Goal: Task Accomplishment & Management: Complete application form

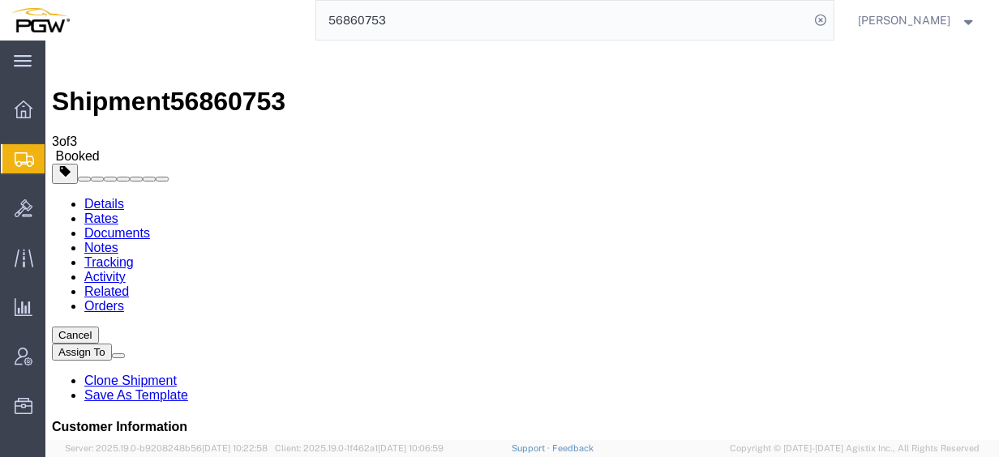
click at [0, 0] on span "Create from Template" at bounding box center [0, 0] width 0 height 0
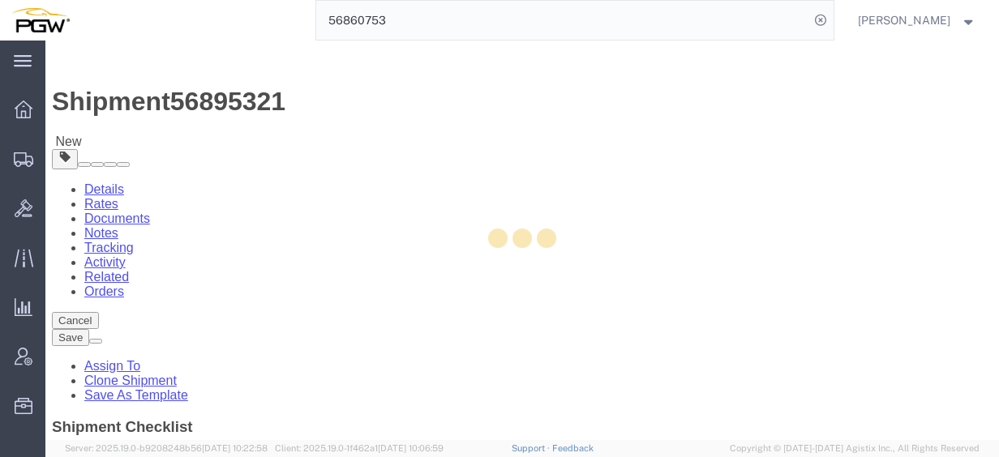
select select "28281"
select select "28253"
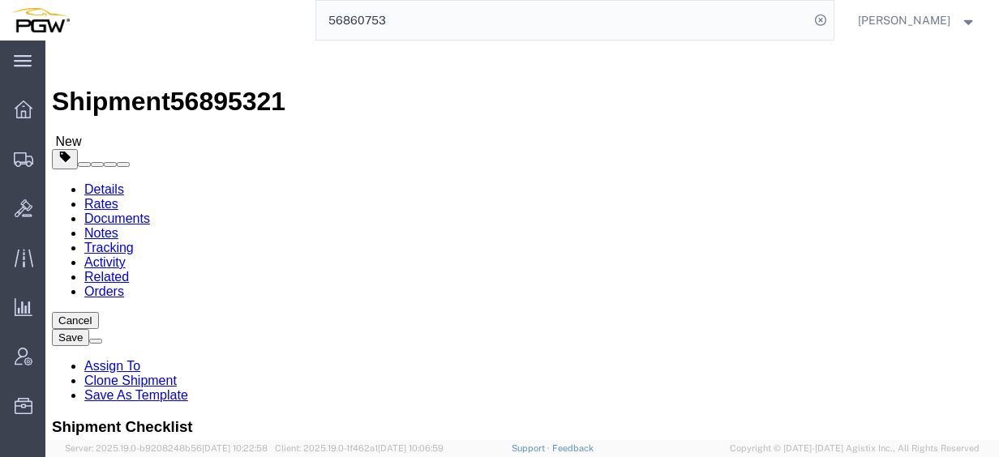
type input "5575"
select select "28379"
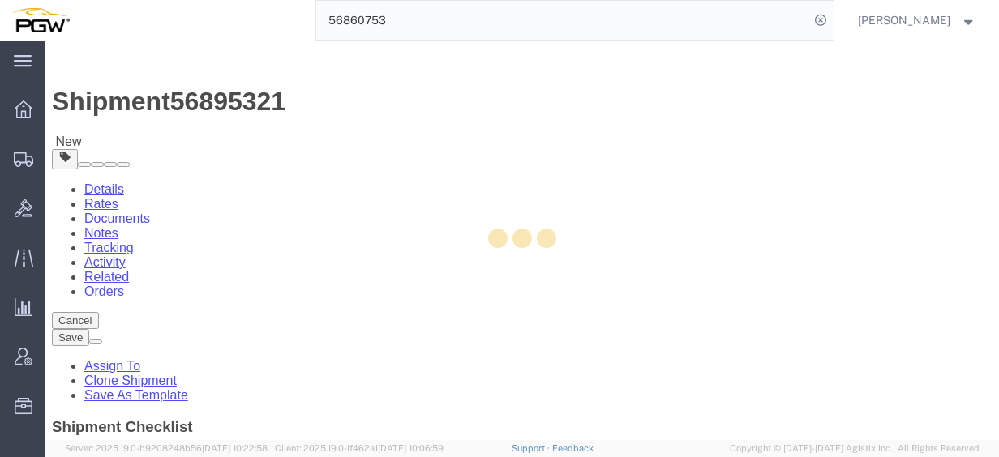
type input "5575"
type input "5575 Branch Manager"
type input "[STREET_ADDRESS][PERSON_NAME]"
type input "Dothan"
type input "36303"
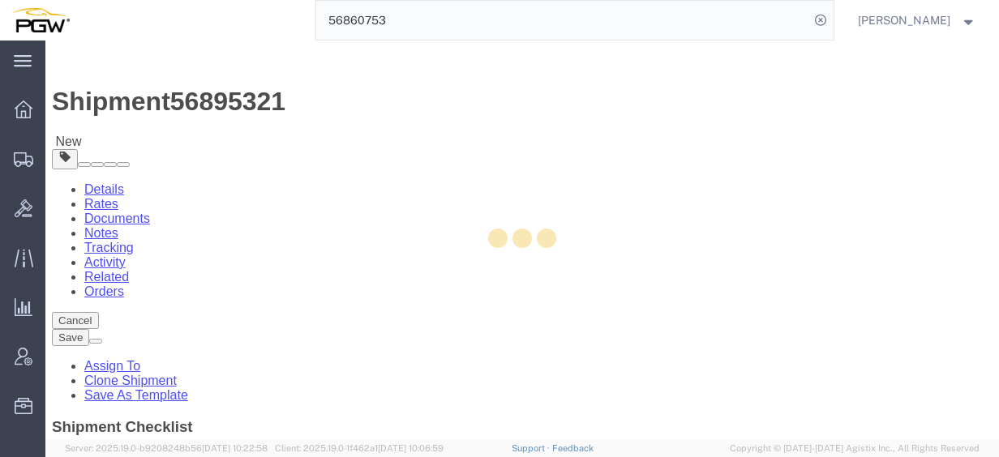
type input "[PHONE_NUMBER]"
type input "[EMAIL_ADDRESS][DOMAIN_NAME]"
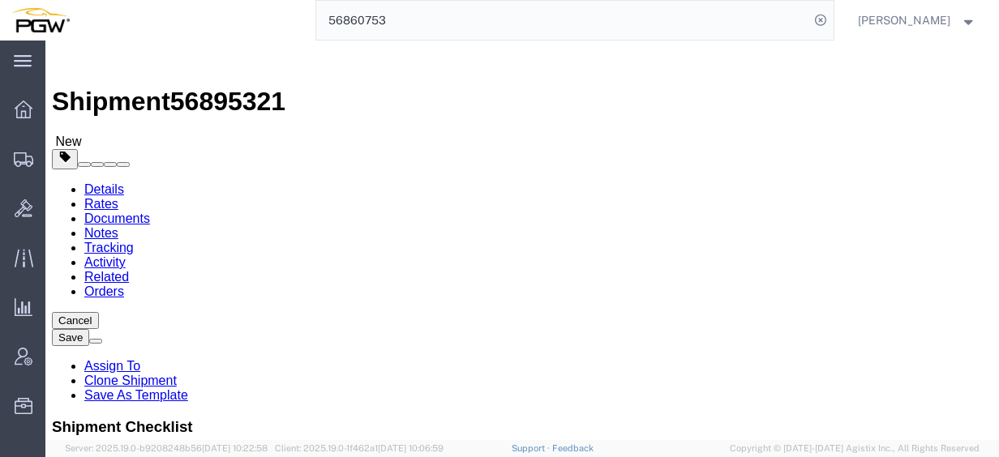
select select "AL"
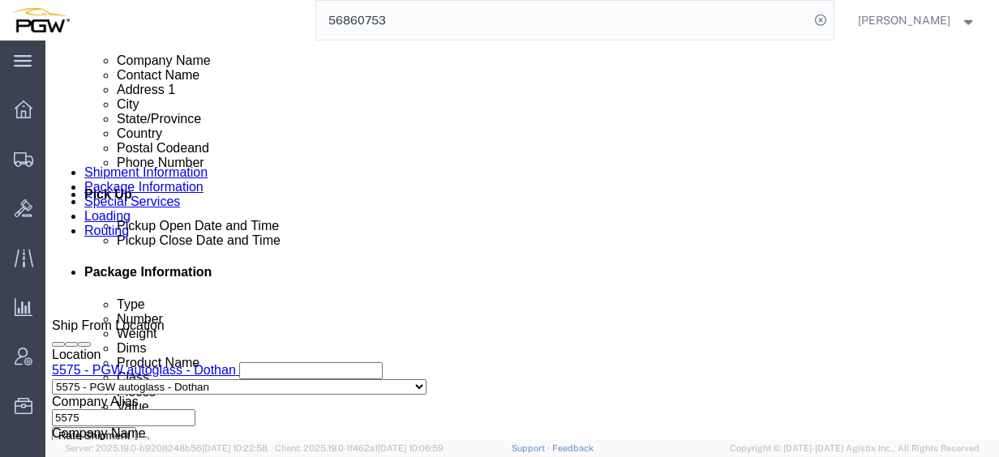
scroll to position [487, 0]
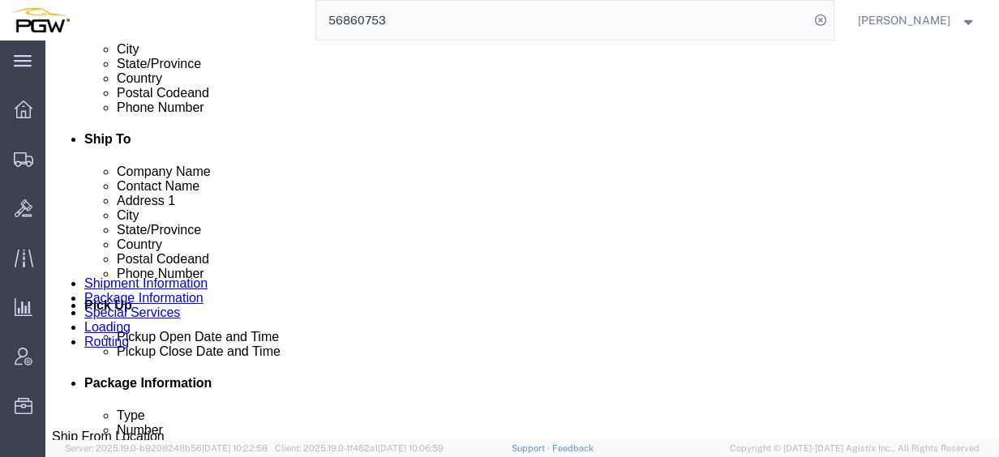
click button "Add Stop"
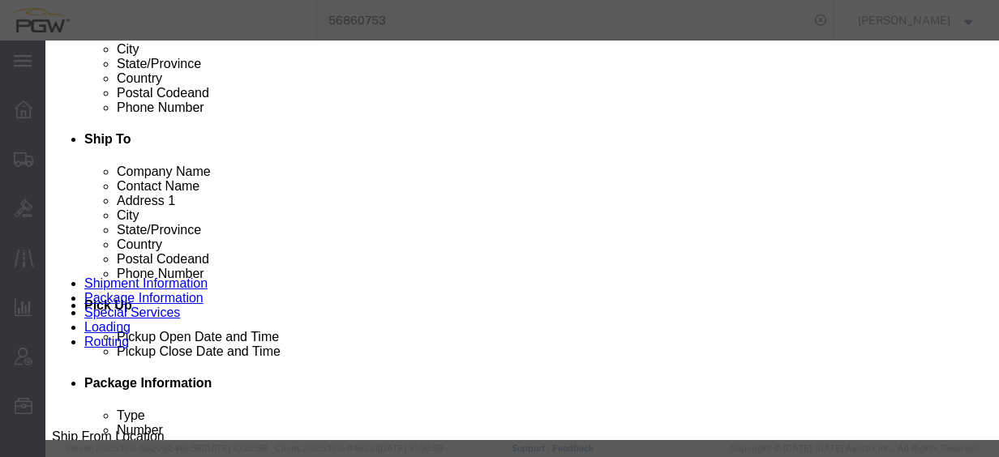
type input "greenvi"
select select "28419"
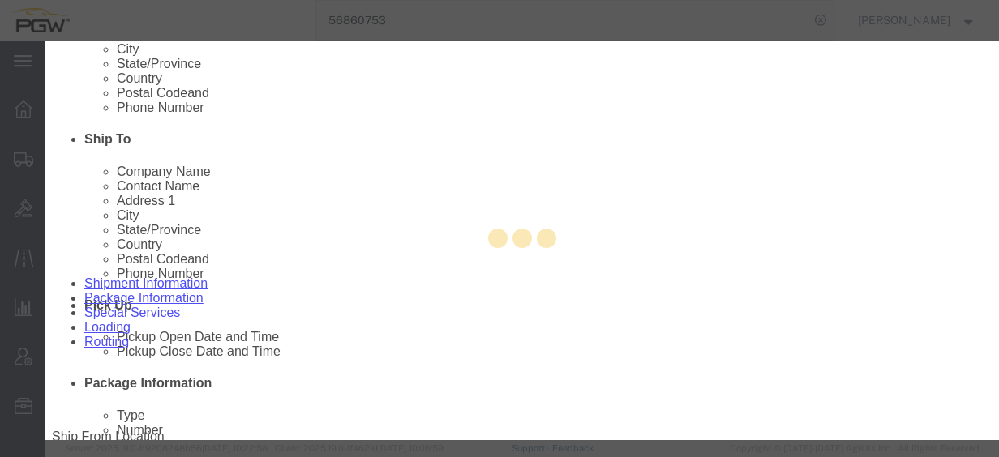
type input "5629"
type input "PGW"
type input "5629 Branch Manager"
type input "[STREET_ADDRESS]"
type input "[GEOGRAPHIC_DATA]"
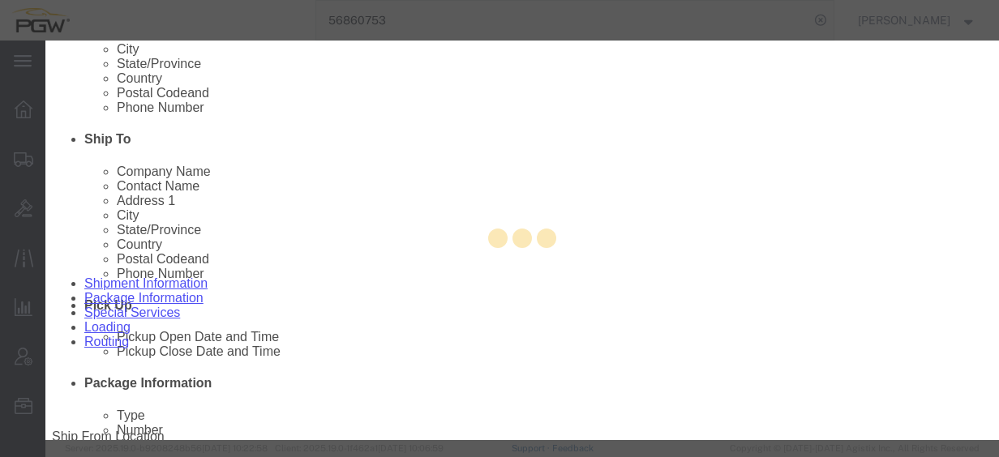
type input "29607"
type input "[PHONE_NUMBER]"
type input "[EMAIL_ADDRESS][DOMAIN_NAME]"
checkbox input "true"
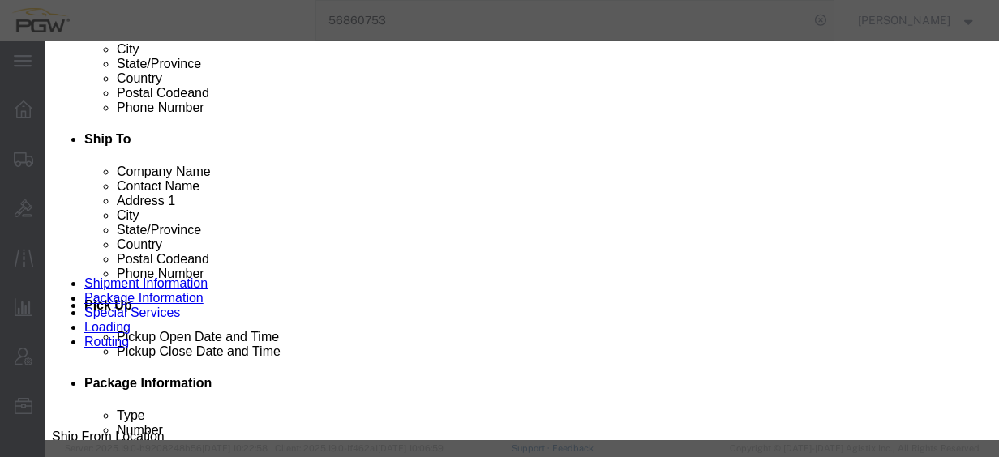
select select "SC"
click button "Save"
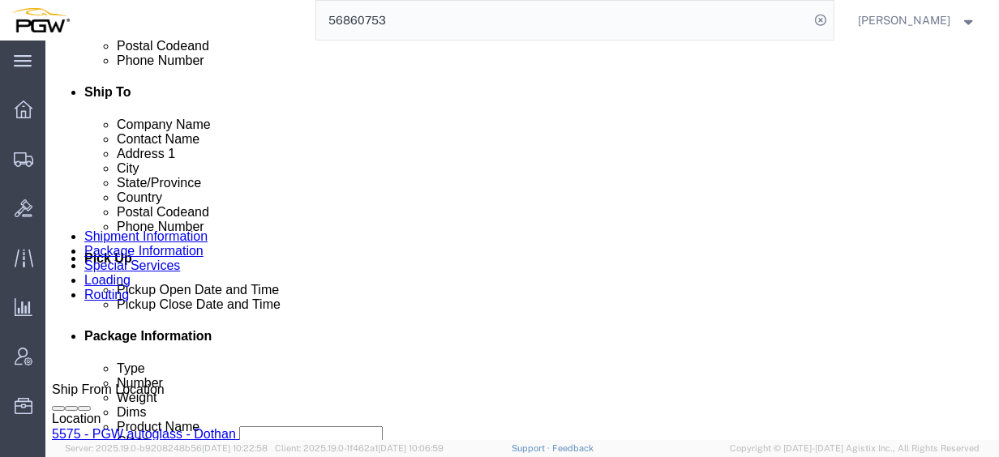
scroll to position [568, 0]
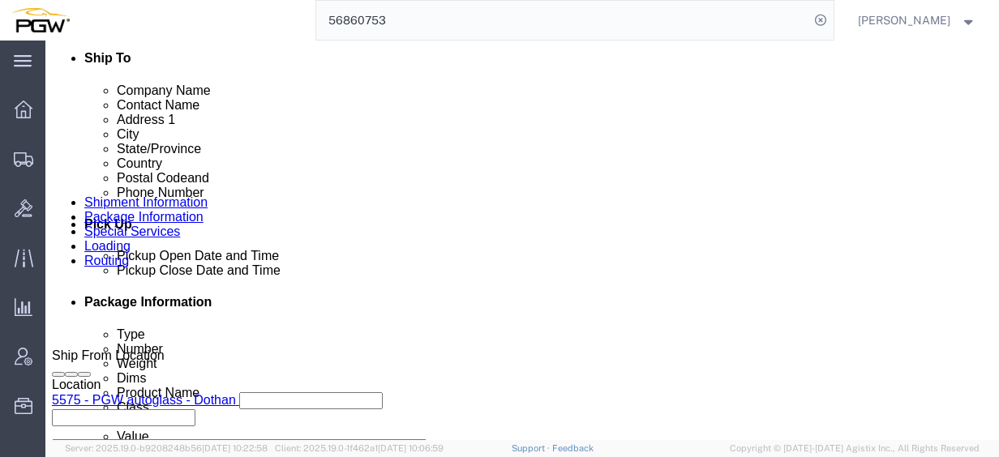
click link "Edit"
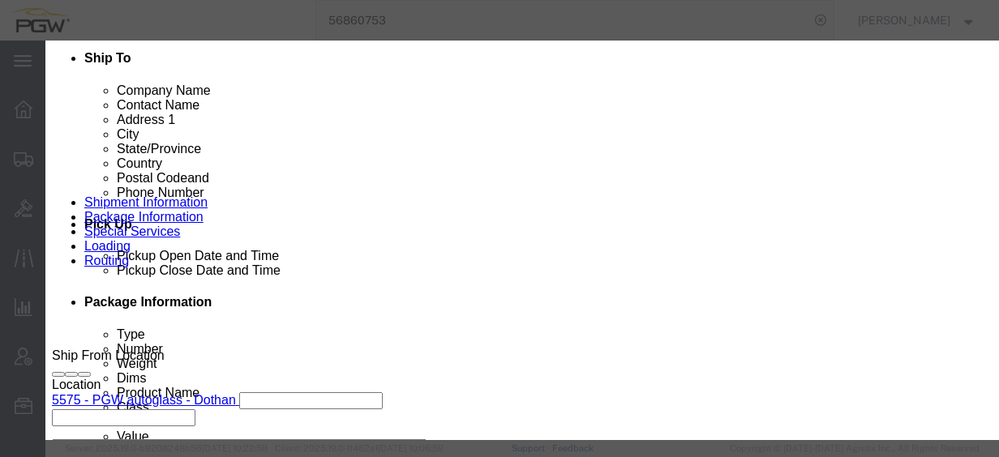
type input "5575"
select select "28379"
type input "5575"
type input "5575 Branch Manager"
type input "[STREET_ADDRESS][PERSON_NAME]"
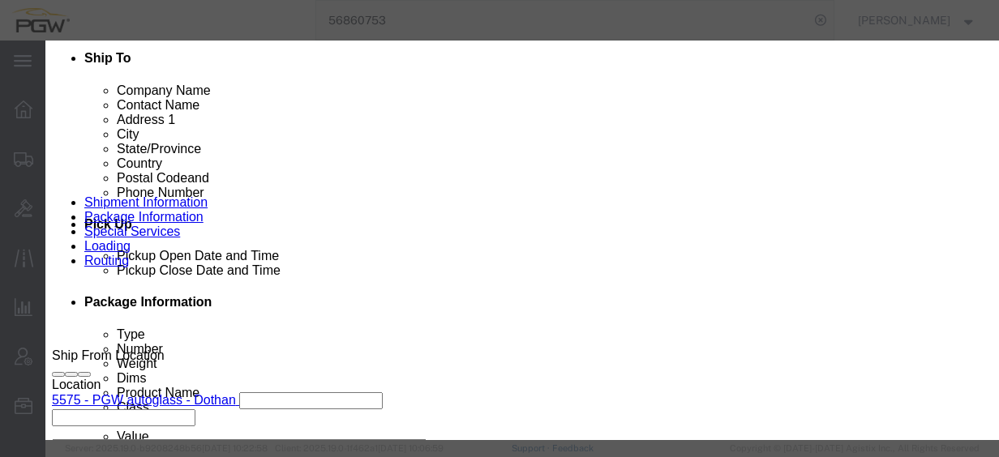
type input "Dothan"
type input "36303"
type input "[PHONE_NUMBER]"
type input "[EMAIL_ADDRESS][DOMAIN_NAME]"
select select "AL"
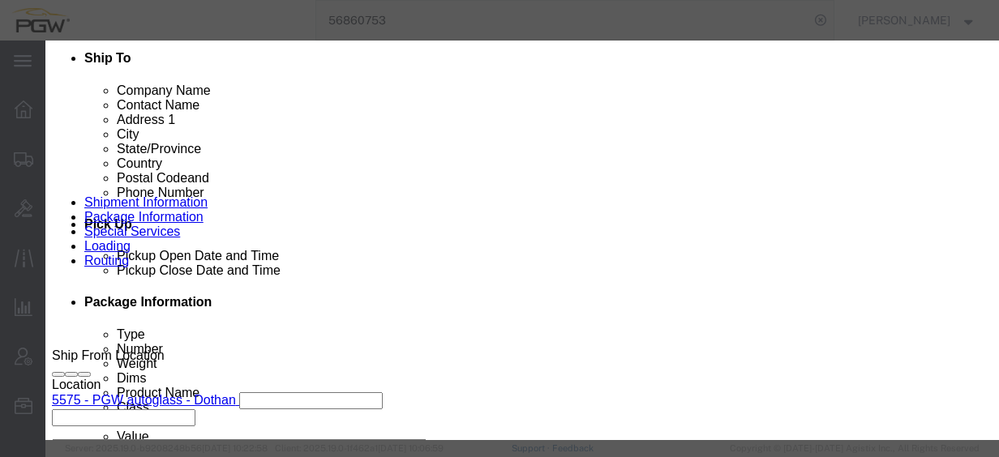
scroll to position [461, 0]
click div "[DATE] 2:46 PM"
type input "2:00 PM"
click button "Apply"
click div "Save Save & Add Another Close"
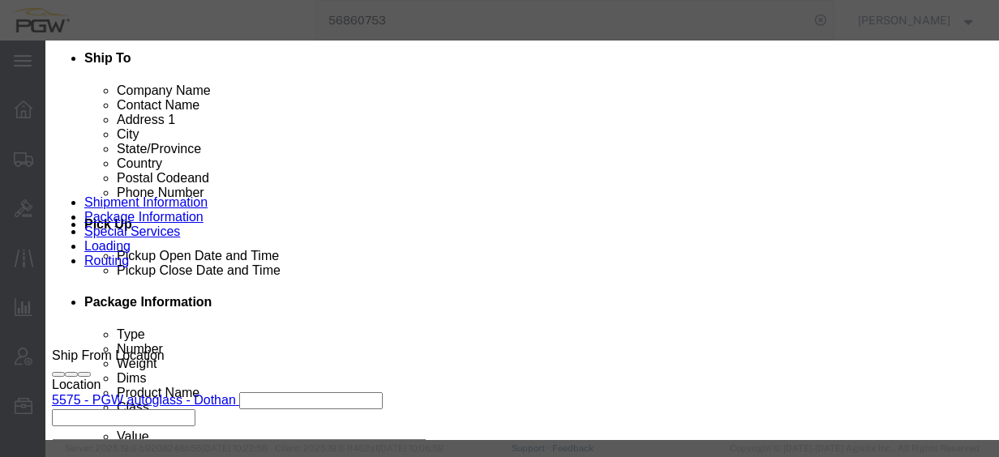
click button "Save"
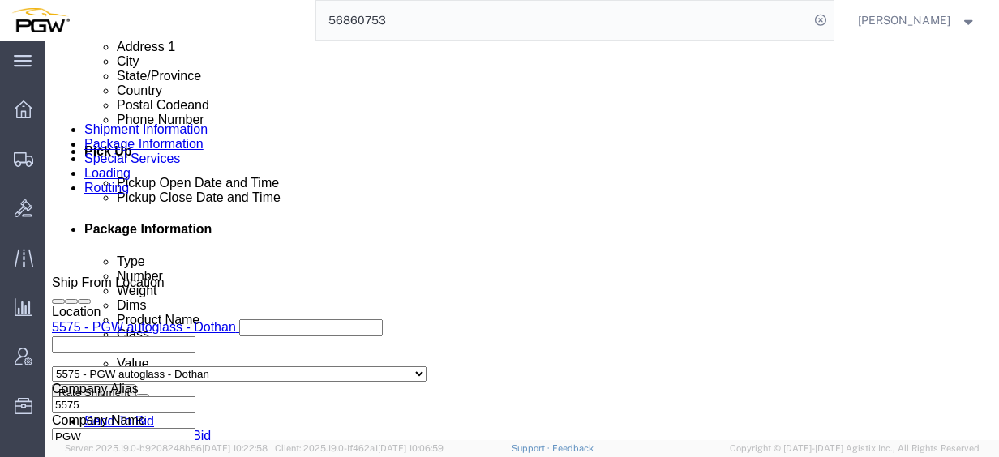
scroll to position [730, 0]
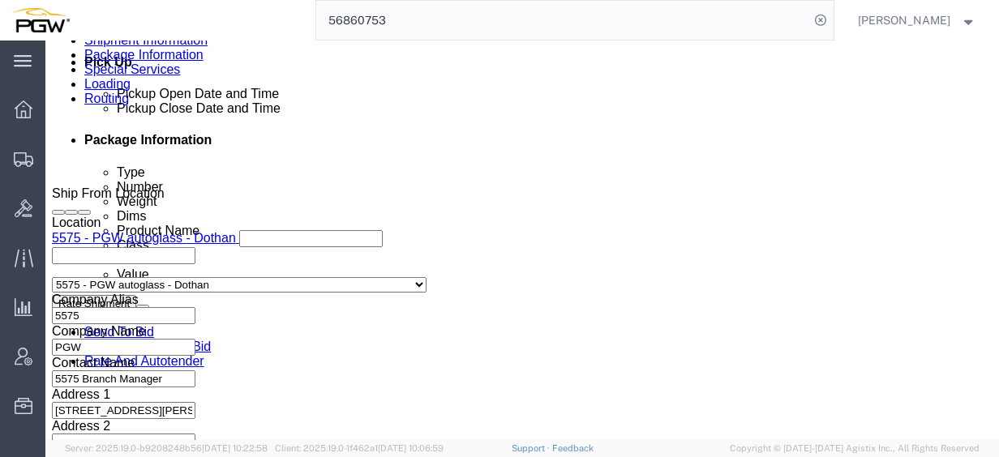
click icon
click link "Edit"
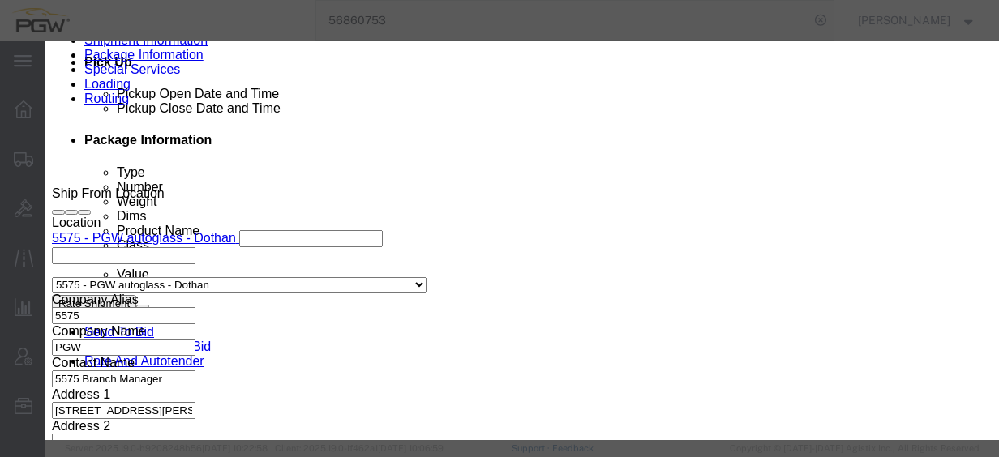
type input "629"
select select "28419"
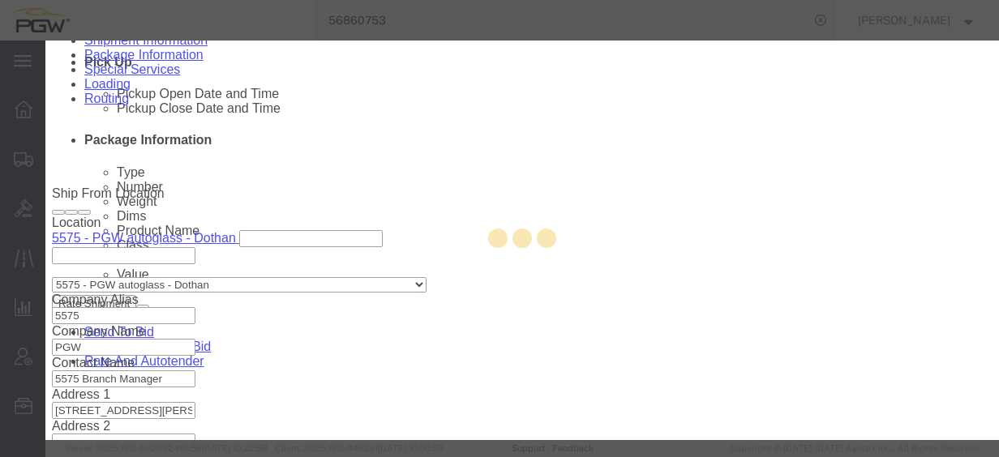
type input "5629"
select select "SC"
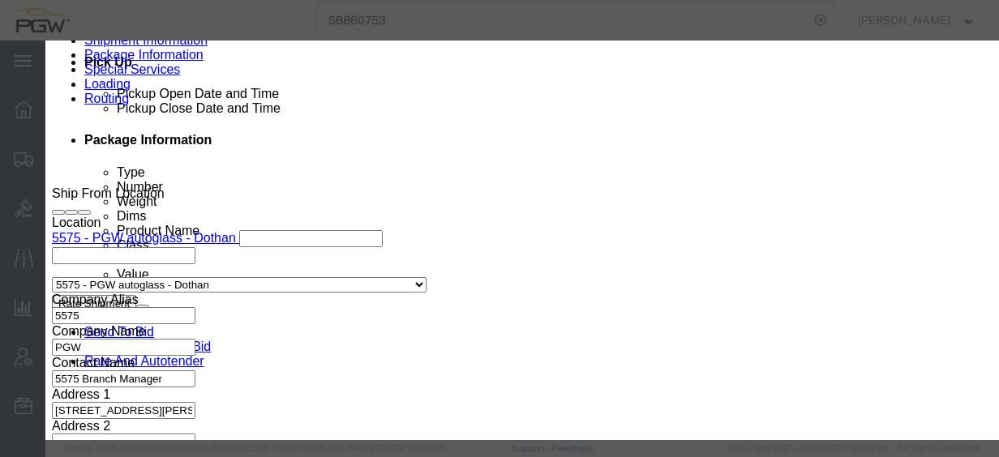
scroll to position [461, 0]
click div "[DATE] 2:45 PM"
click input "2:45 PM"
type input "9:00 am"
click button "Apply"
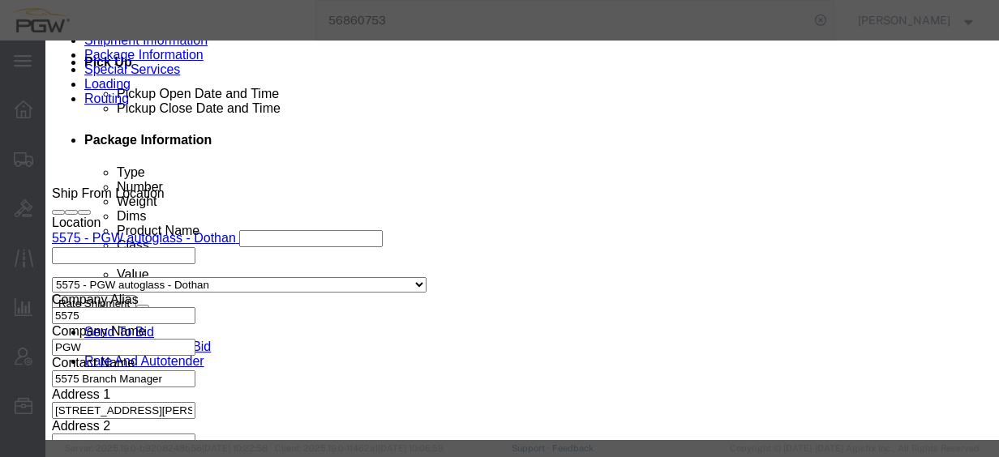
click button "Save"
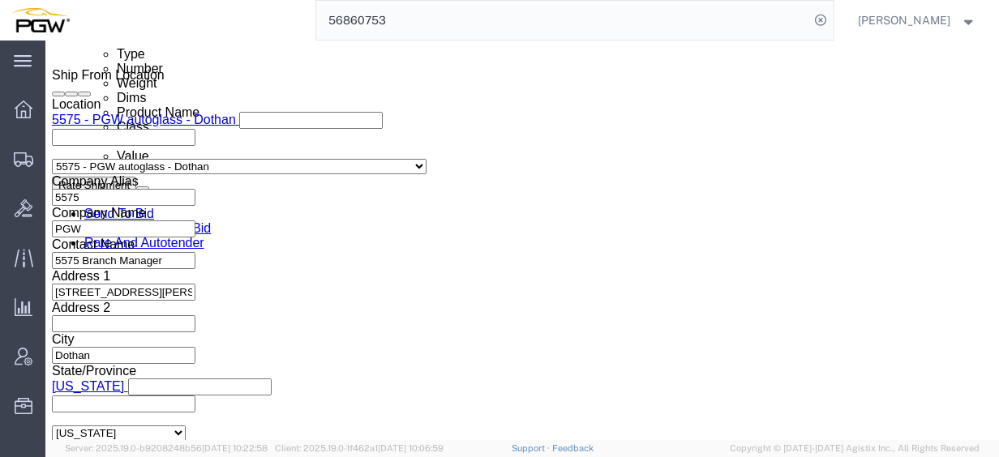
scroll to position [892, 0]
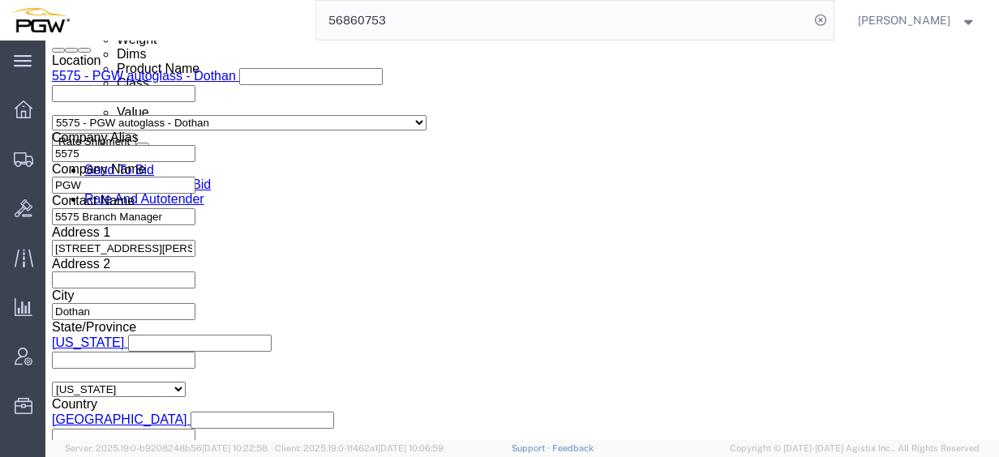
click link "Schedule appointment"
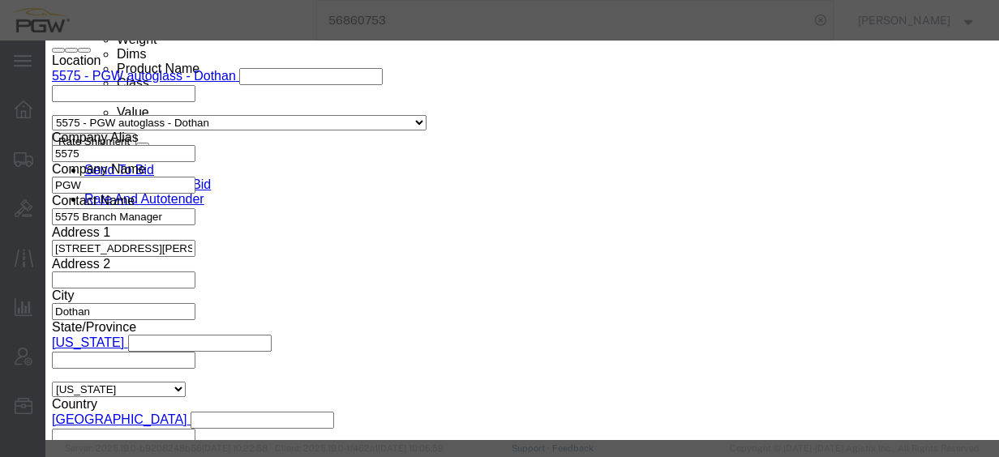
select select
drag, startPoint x: 278, startPoint y: 109, endPoint x: 178, endPoint y: 97, distance: 101.2
click div "Schedule Appointment Event Title delivery 56895321 Location Dock Select Glass L…"
click input "56895321"
type input "56895321 - Dothan / [GEOGRAPHIC_DATA]"
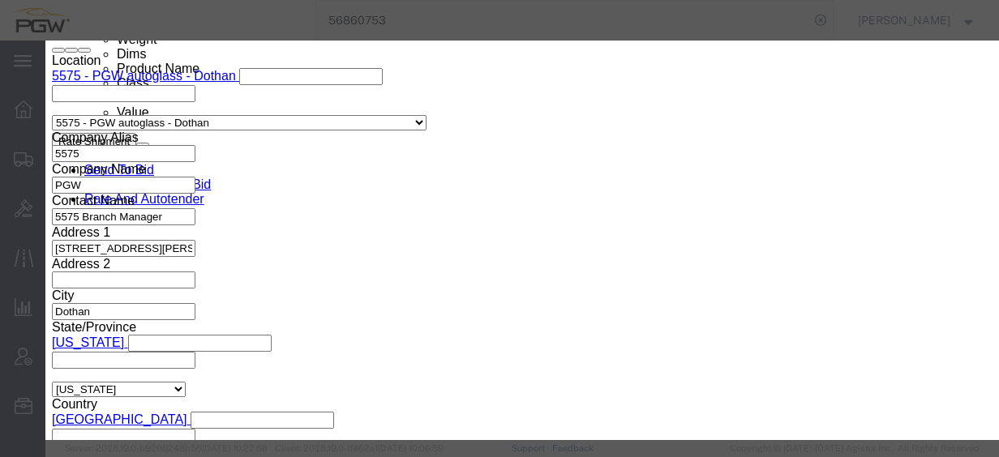
click select "Select Glass LTL Sundries Outbound Racks"
select select "3"
click select "Select Glass LTL Sundries Outbound Racks"
click input "[DATE]"
click td "24"
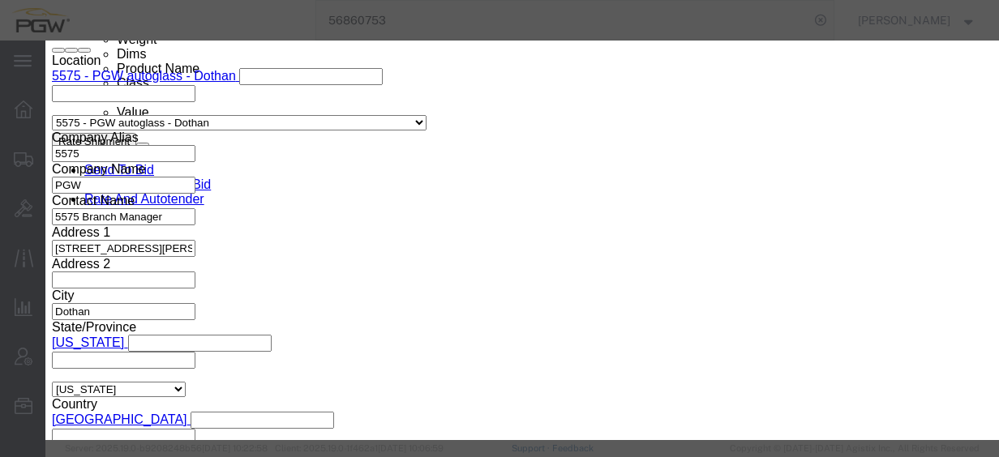
type input "[DATE]"
click input "4:00 PM"
type input "12:00 AM"
click select "Select 15 min 30 min 45 min 1 hr 2 hr 3 hr 4 hr"
select select "60"
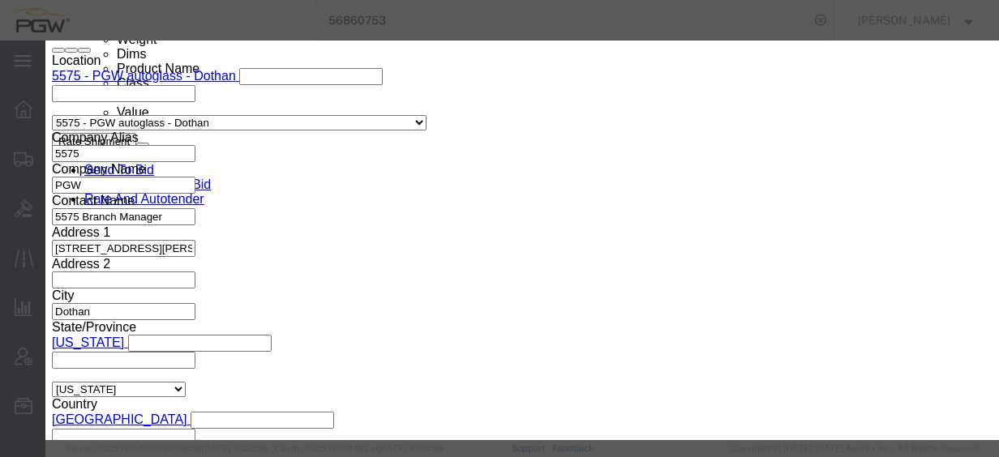
click select "Select 15 min 30 min 45 min 1 hr 2 hr 3 hr 4 hr"
click button "Save"
click button "Ok"
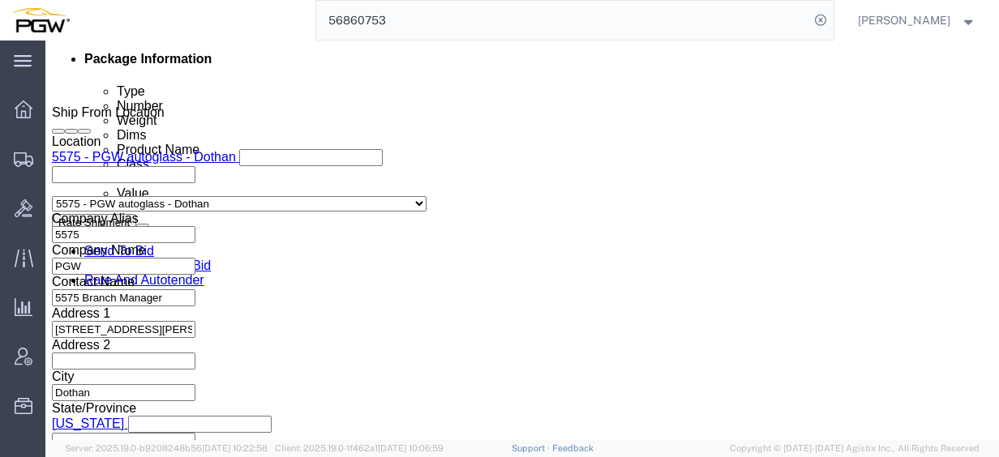
scroll to position [1054, 0]
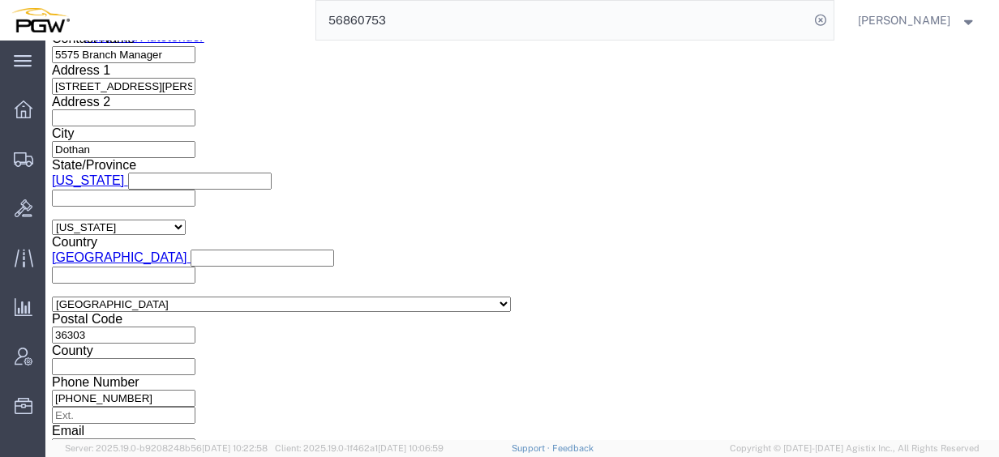
click div "[DATE] 8:00 AM"
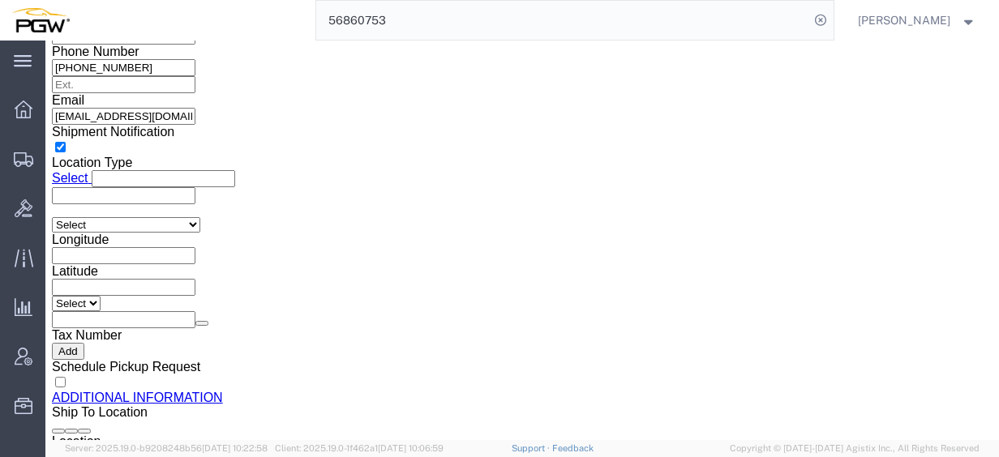
type input "2:00 PM"
click button "Apply"
click span "56895321"
drag, startPoint x: 190, startPoint y: 17, endPoint x: 204, endPoint y: 92, distance: 76.8
click span "56895321"
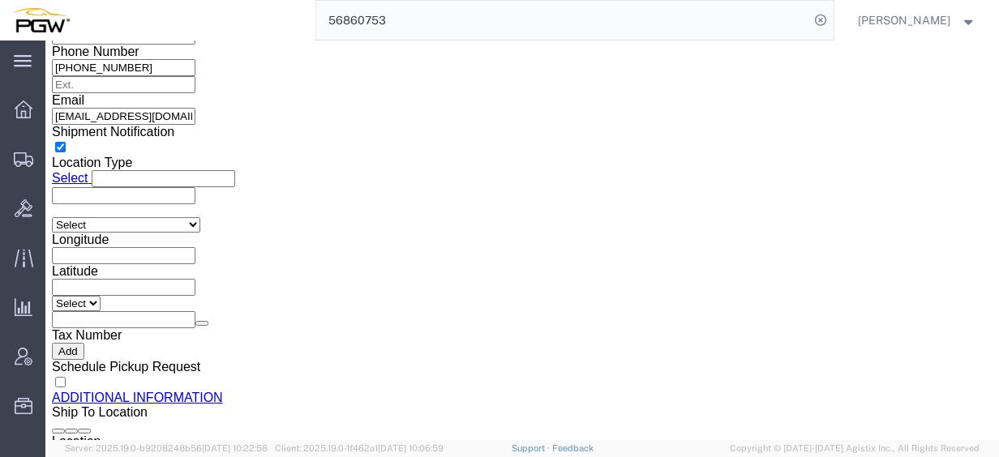
copy span "56895321"
click input "54833650"
drag, startPoint x: 208, startPoint y: 175, endPoint x: -35, endPoint y: 146, distance: 244.2
click html "Shipment 56895321 New Details Rates Documents Notes Tracking Activity Related O…"
paste input "6895321"
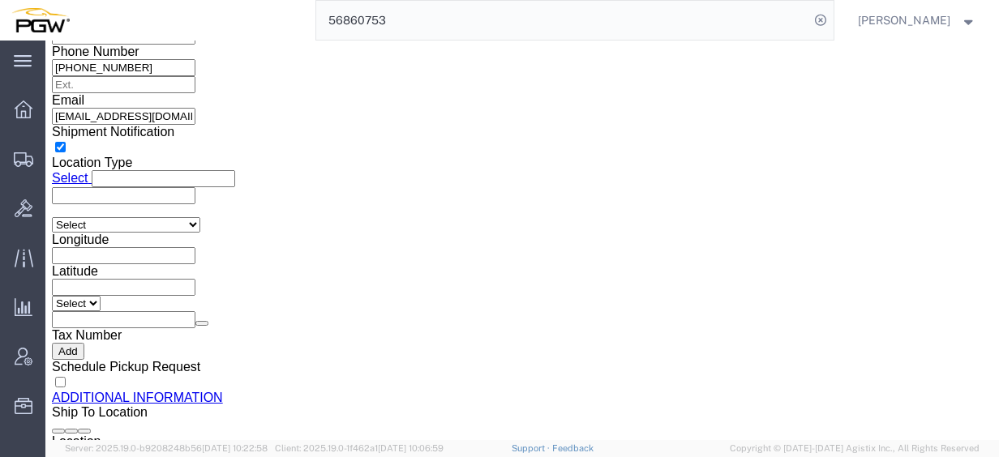
click input "56895321"
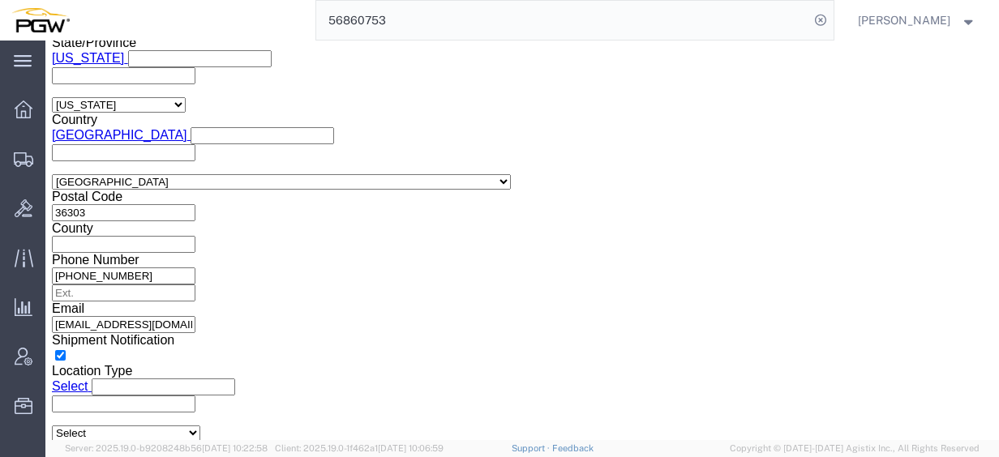
scroll to position [1061, 0]
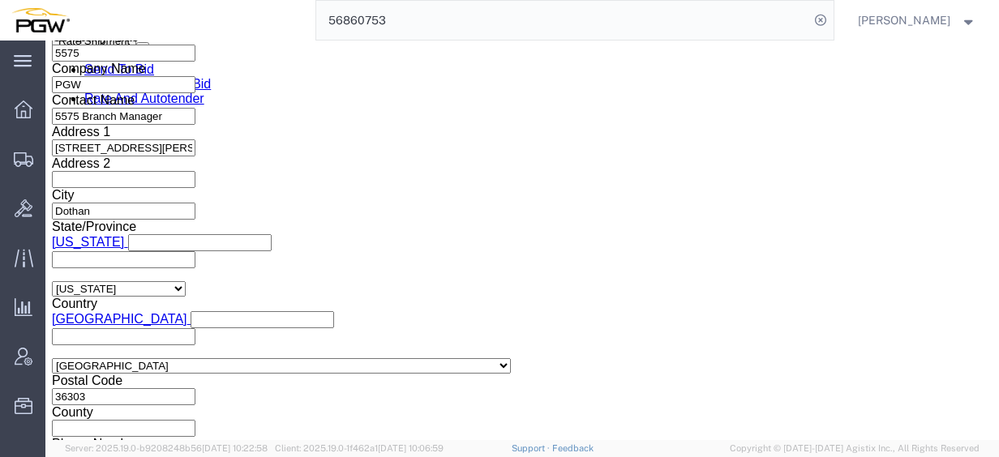
type input "56895321"
click icon
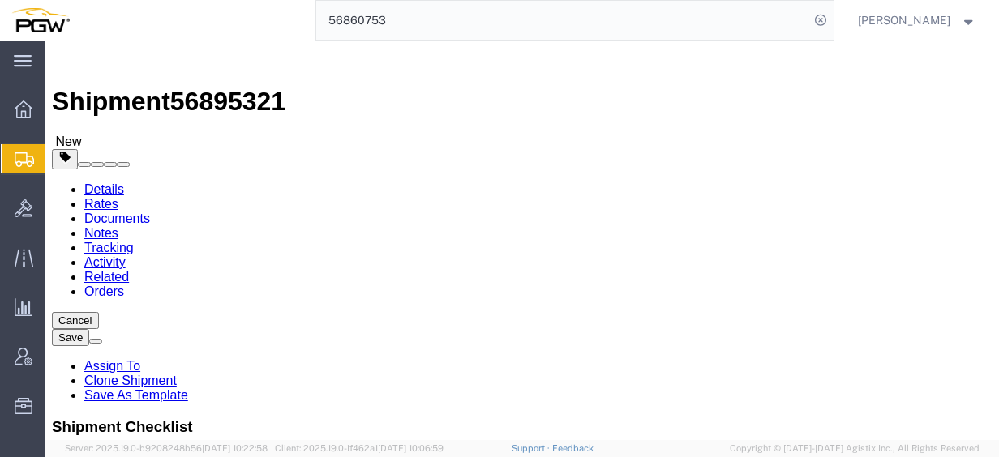
drag, startPoint x: 89, startPoint y: 328, endPoint x: 24, endPoint y: 313, distance: 66.5
click div "Package Type Select Bale(s) Basket(s) Bolt(s) Bottle(s) Buckets Bulk Bundle(s) …"
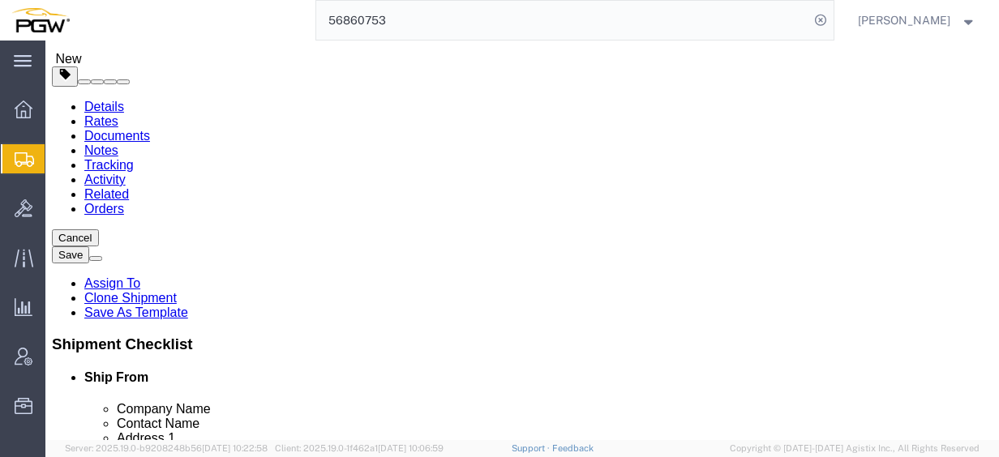
scroll to position [162, 0]
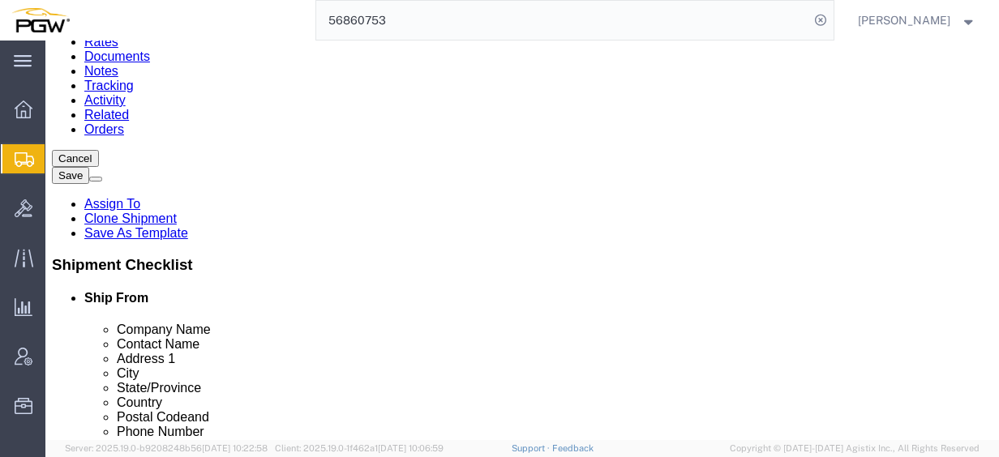
type input "3"
click input "44000.00"
drag, startPoint x: 203, startPoint y: 235, endPoint x: -26, endPoint y: 203, distance: 231.0
click html "Shipment 56895321 New Details Rates Documents Notes Tracking Activity Related O…"
type input "8000.00"
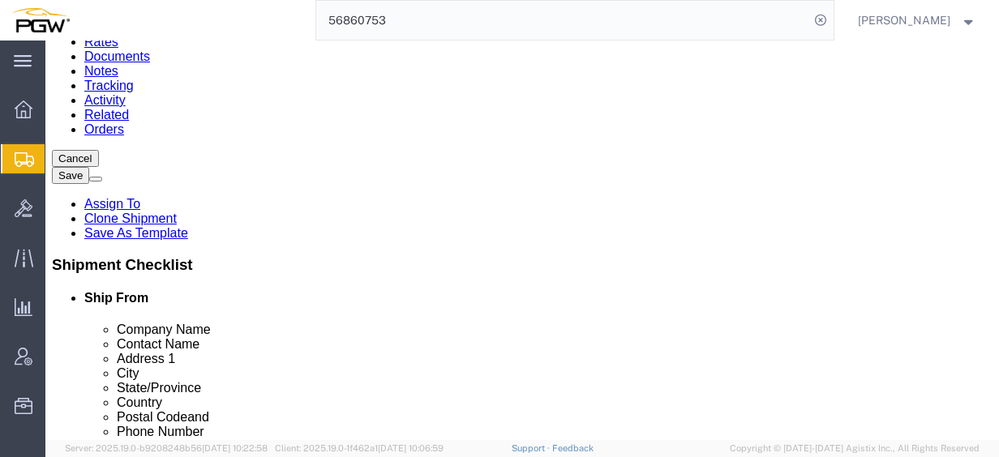
click dd "15.00 Each"
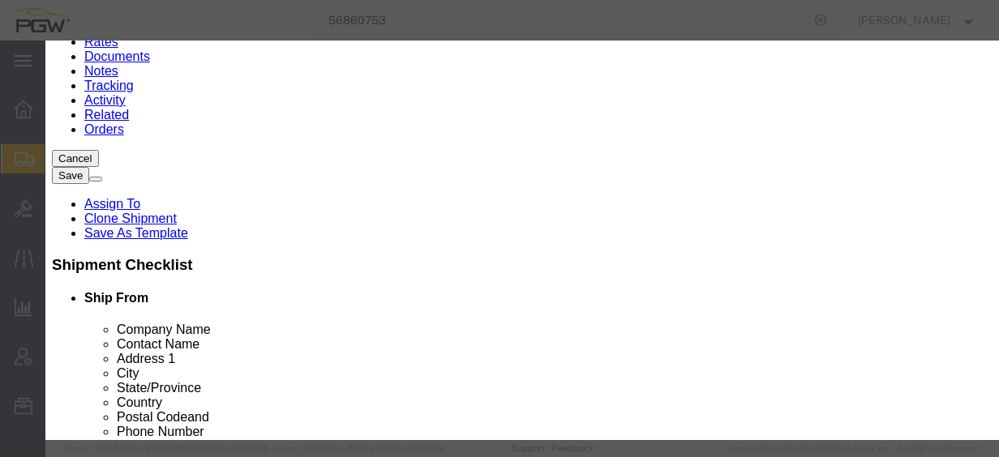
drag, startPoint x: 305, startPoint y: 163, endPoint x: 135, endPoint y: 139, distance: 171.2
click div "Product Name Steel Racks Pieces 15.00 Select Bag Barrels 100Board Feet Bottle B…"
type input "3.00"
click input "0.2"
drag, startPoint x: 280, startPoint y: 184, endPoint x: 0, endPoint y: 135, distance: 284.1
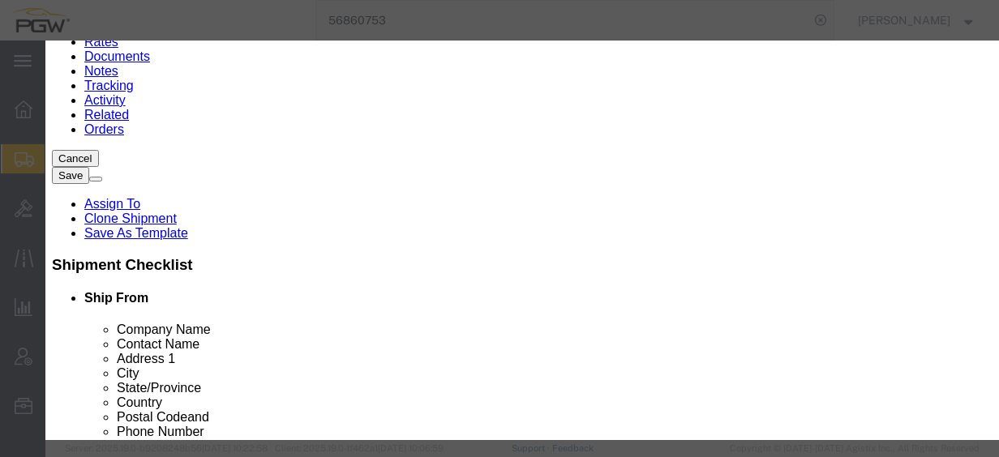
click div "Edit content Commodity library Product Name Steel Racks Pieces 3.00 Select Bag …"
type input "1.00"
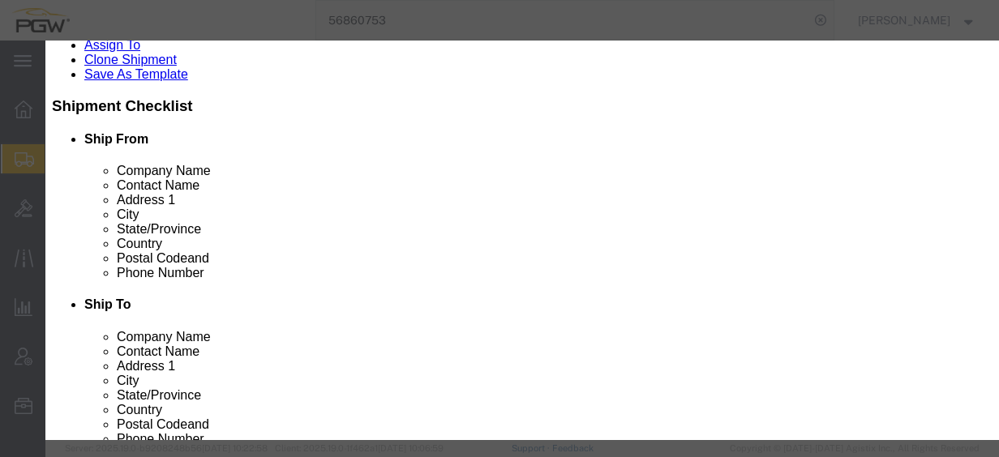
scroll to position [248, 0]
click button "Save & Close"
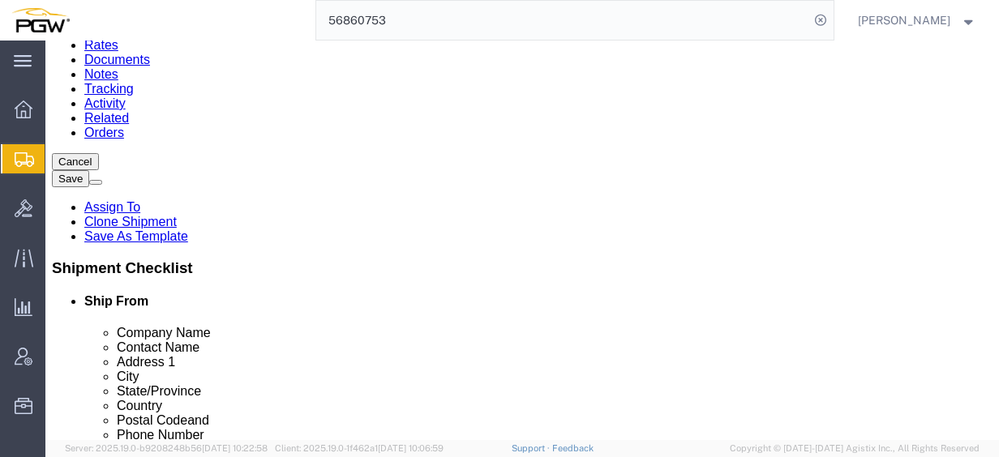
scroll to position [0, 0]
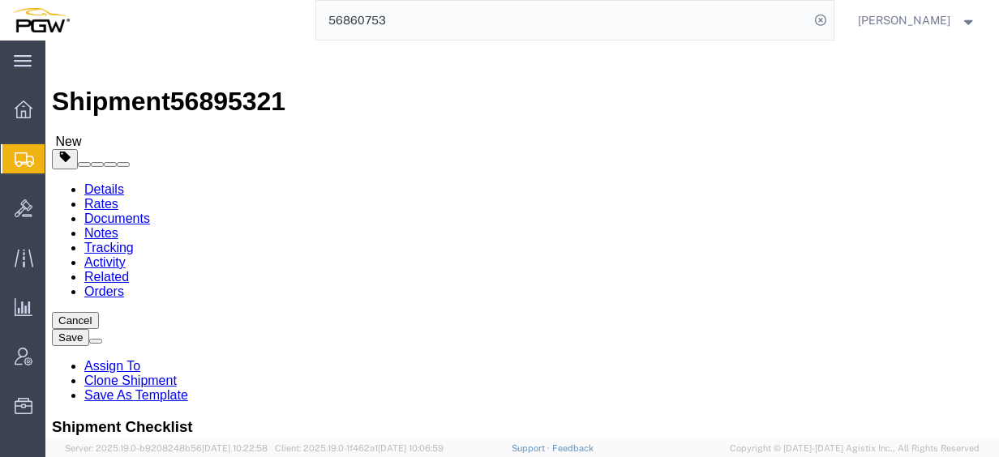
click span "button"
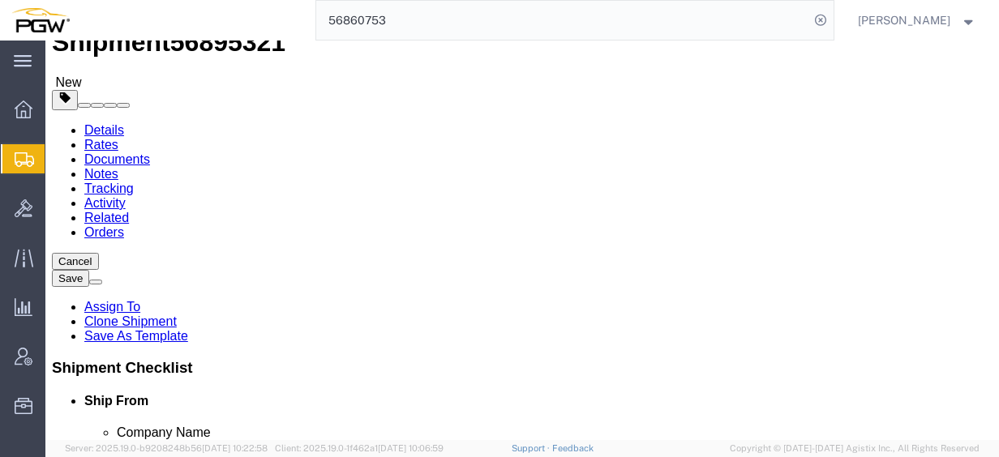
scroll to position [81, 0]
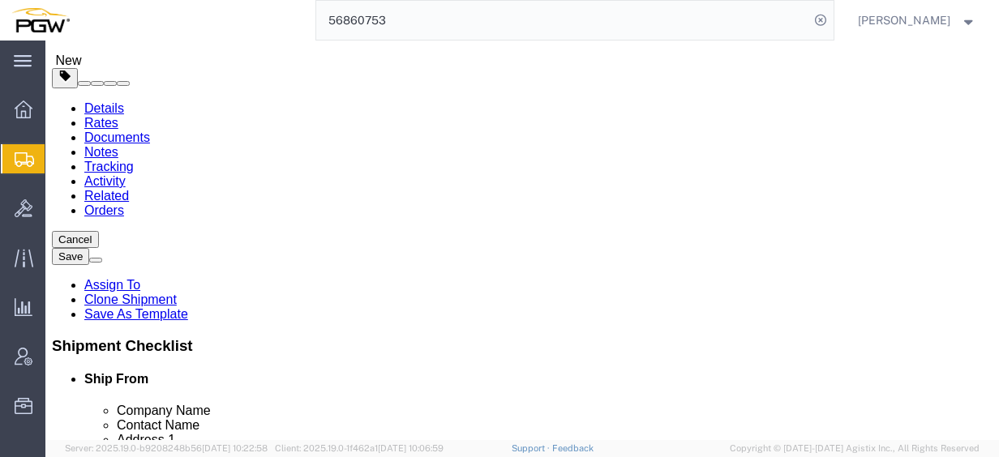
drag, startPoint x: 517, startPoint y: 264, endPoint x: 427, endPoint y: 247, distance: 90.7
click div "Package Type Select Bale(s) Basket(s) Bolt(s) Bottle(s) Buckets Bulk Bundle(s) …"
drag, startPoint x: 177, startPoint y: 261, endPoint x: 11, endPoint y: 239, distance: 167.7
click div "Number 3"
type input "11"
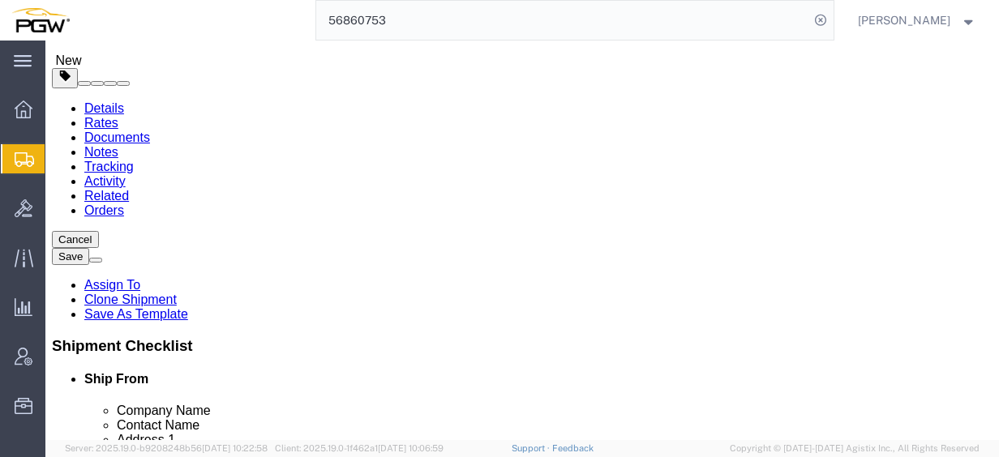
click input "8000.00"
drag, startPoint x: 0, startPoint y: 298, endPoint x: 44, endPoint y: 290, distance: 44.7
click div "Package Type Select Bale(s) Basket(s) Bolt(s) Bottle(s) Buckets Bulk Bundle(s) …"
type input "32000.00"
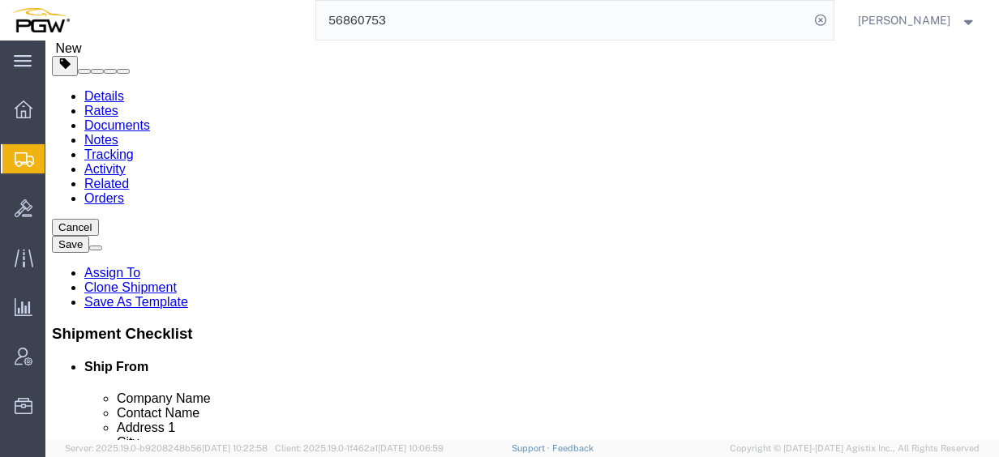
scroll to position [243, 0]
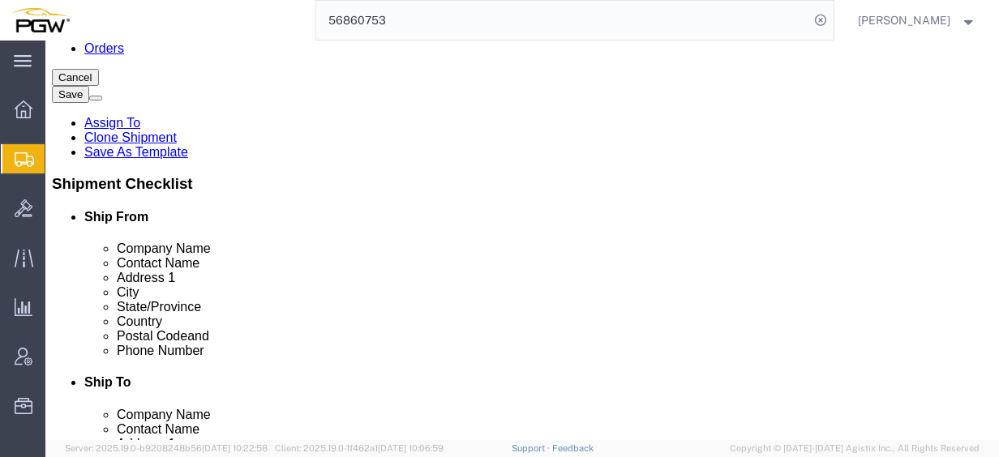
click dd "1.00 USD"
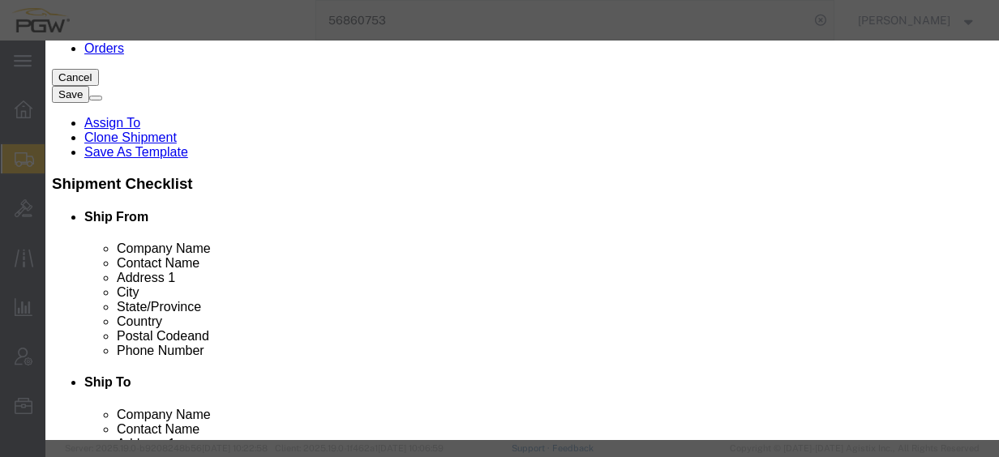
drag, startPoint x: 280, startPoint y: 153, endPoint x: 87, endPoint y: 117, distance: 196.4
click div "Commodity library Product Name Steel Racks Pieces 3.00 Select Bag Barrels 100Bo…"
type input "11.00"
click input "3.67"
drag, startPoint x: 291, startPoint y: 186, endPoint x: 62, endPoint y: 162, distance: 230.7
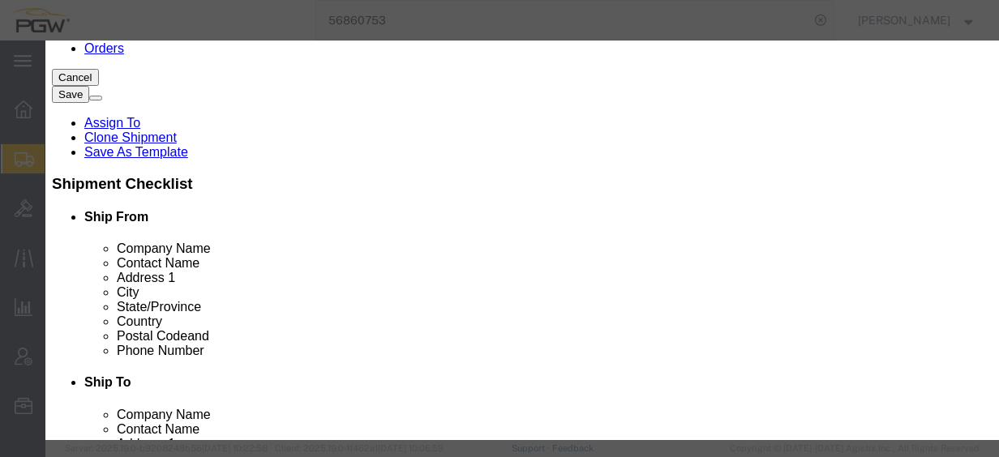
click div "Commodity library Product Name Steel Racks Pieces 11.00 Select Bag Barrels 100B…"
type input "1.00"
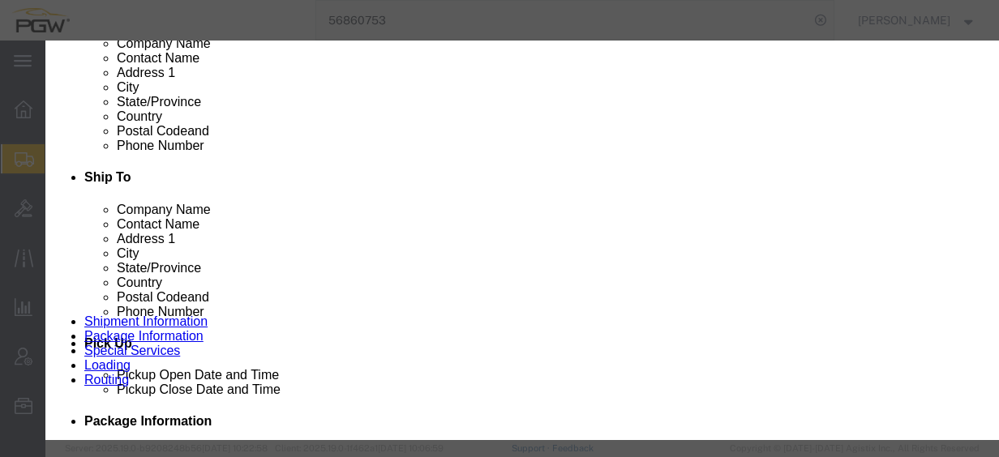
scroll to position [248, 0]
click button "Save & Close"
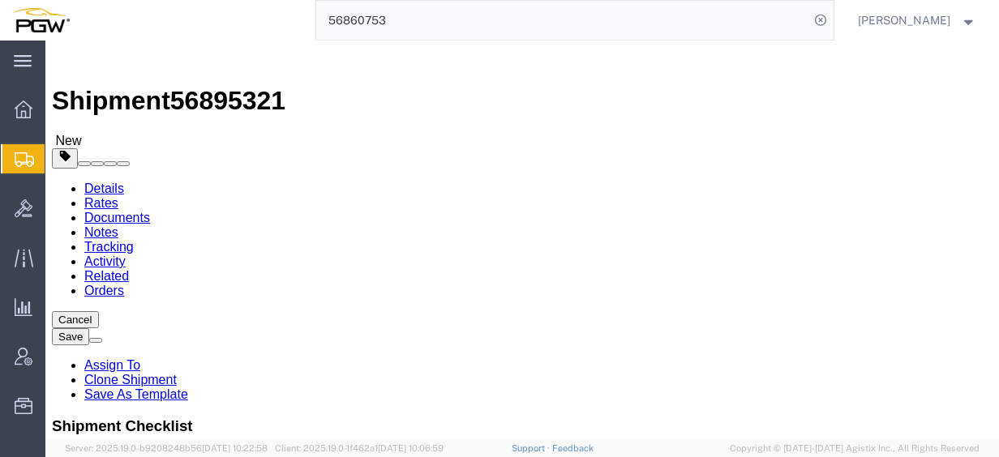
scroll to position [0, 0]
click icon
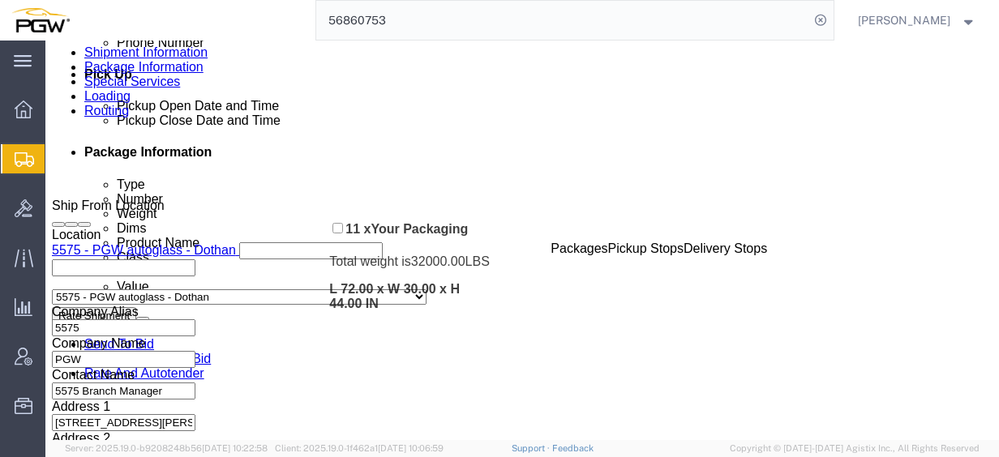
scroll to position [730, 0]
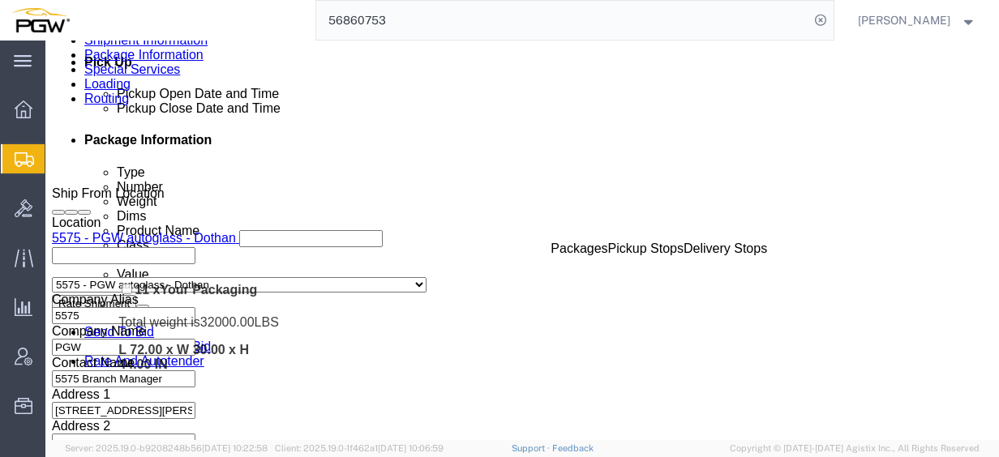
drag, startPoint x: 45, startPoint y: 152, endPoint x: 75, endPoint y: 257, distance: 109.4
click div "Pickups + Add Stop From : PGW - 5575 [STREET_ADDRESS][PERSON_NAME] Edit Move to…"
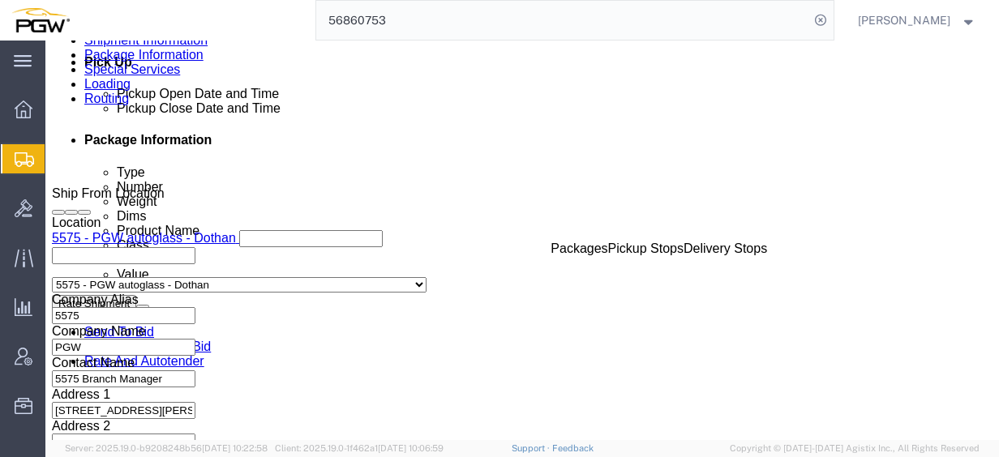
click link "Rates"
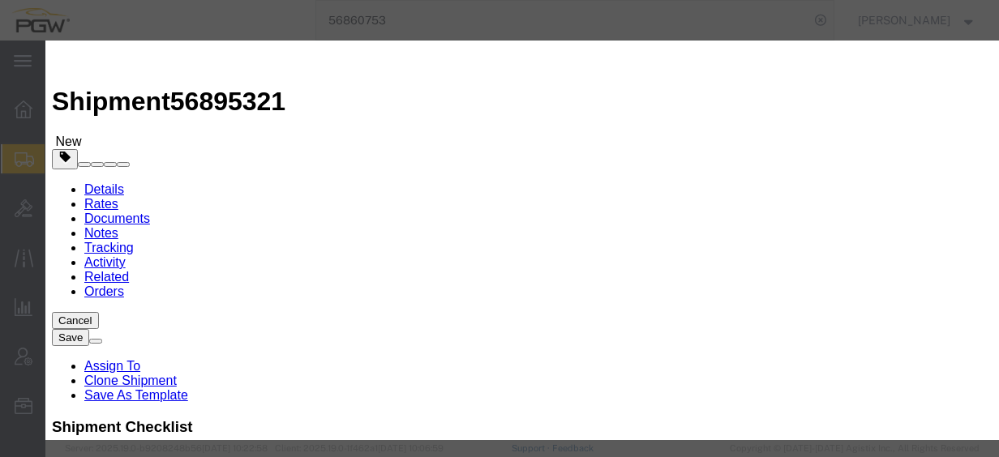
select select "4776"
select select "14292"
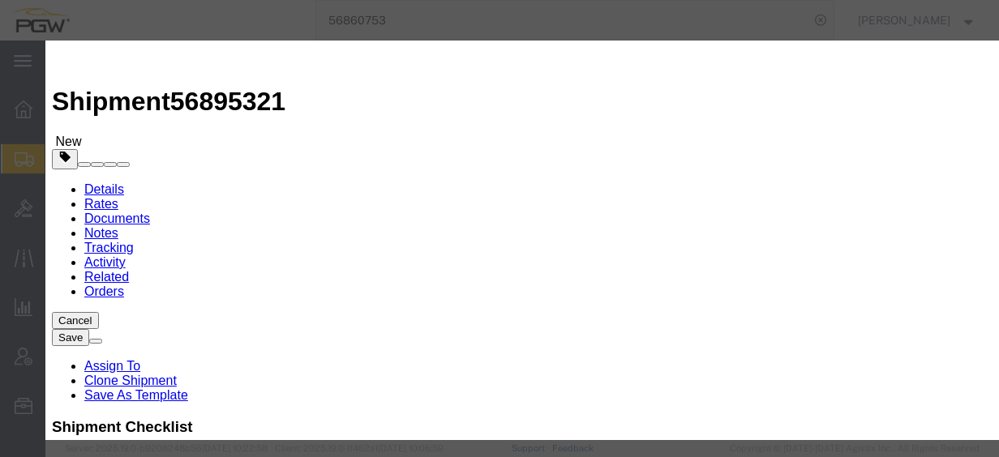
type input "1609"
type input "1,609.00"
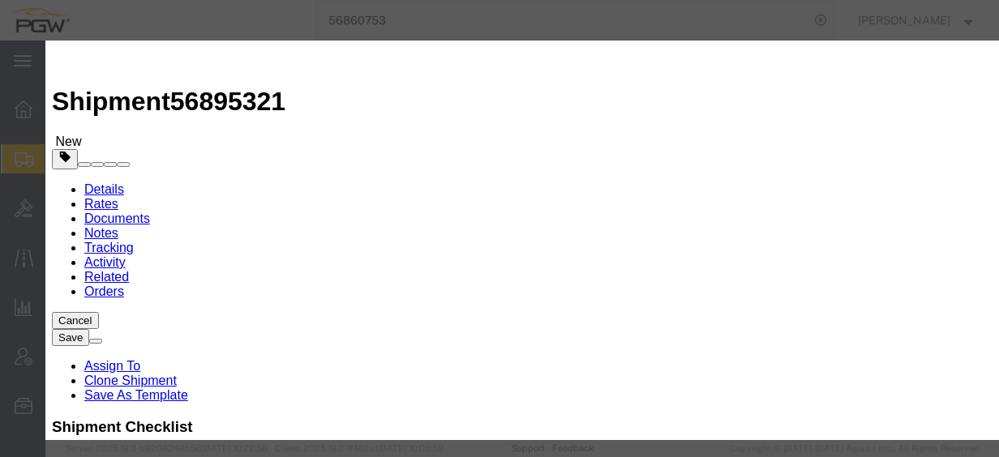
checkbox input "true"
type input "[PERSON_NAME]"
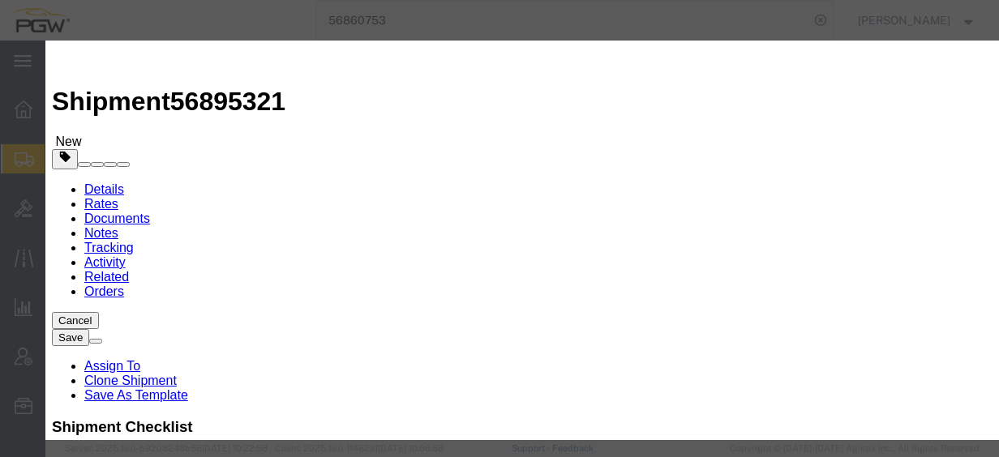
paste input "56895321"
type input "56895321"
type input "7402538648"
type input "[DATE]"
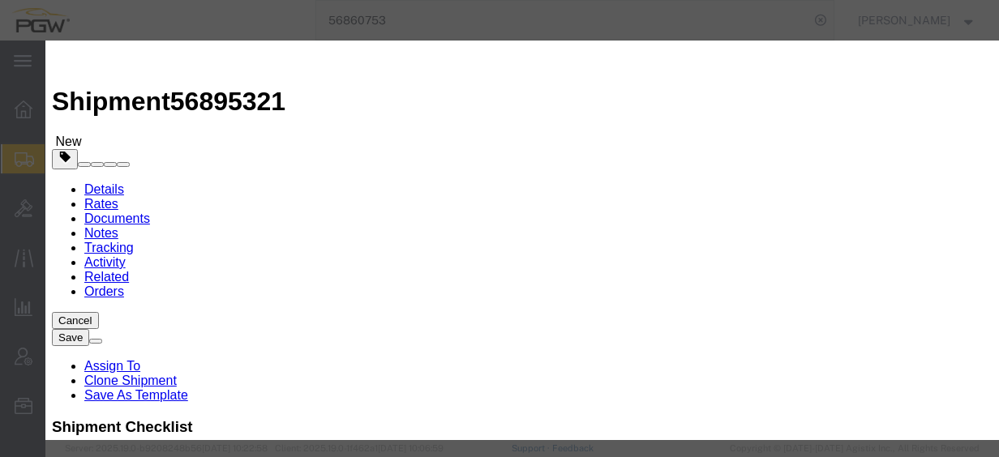
select select "2400"
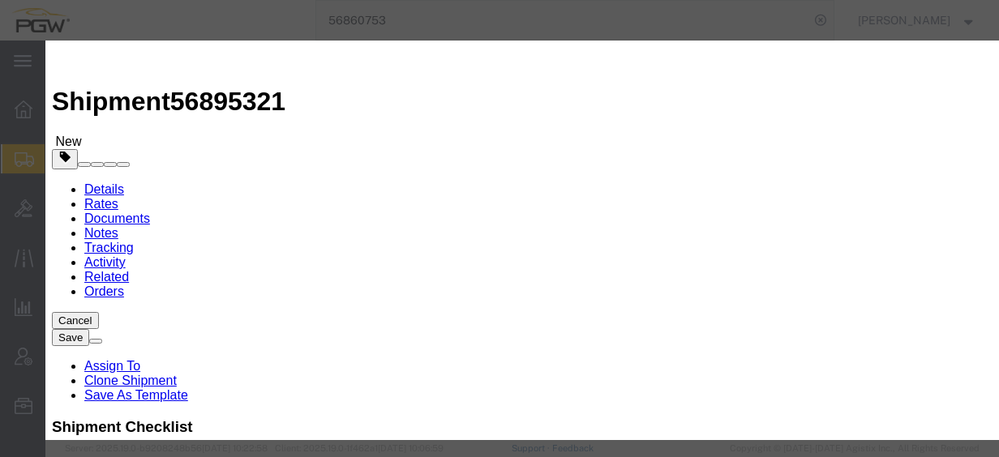
type input "[DATE]"
